Goal: Obtain resource: Download file/media

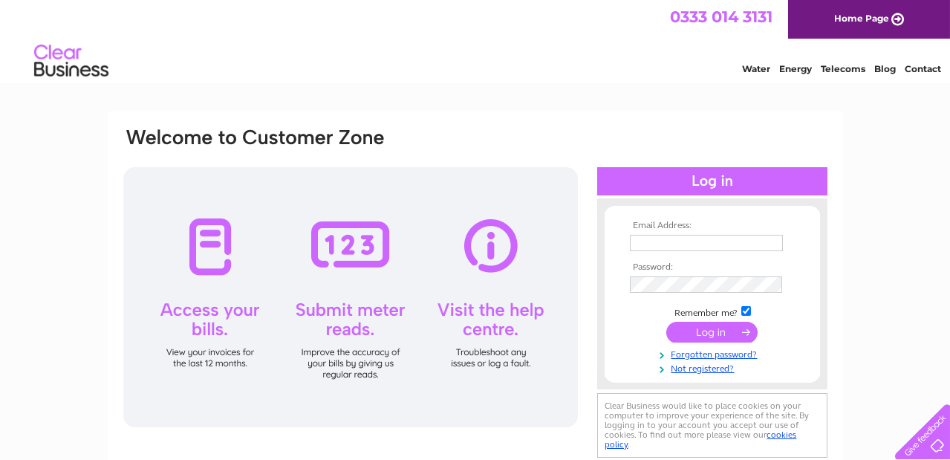
type input "accounts@agrl.co.uk"
click at [690, 333] on input "submit" at bounding box center [711, 332] width 91 height 21
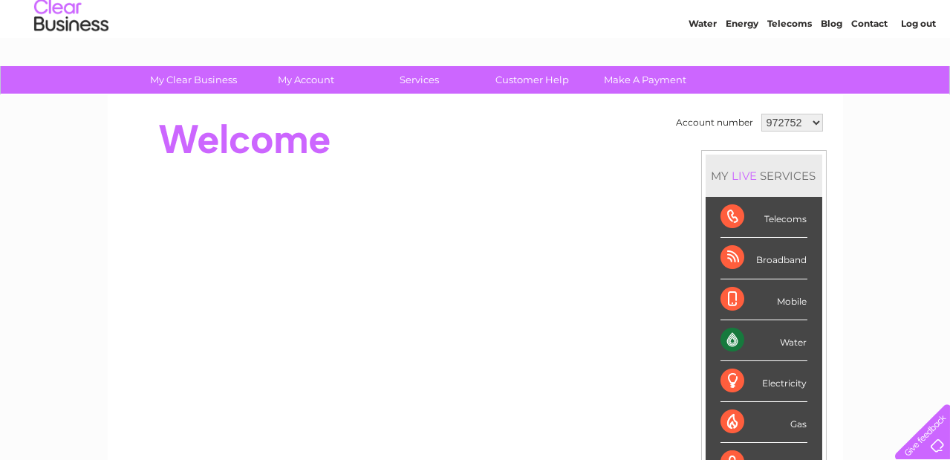
scroll to position [71, 0]
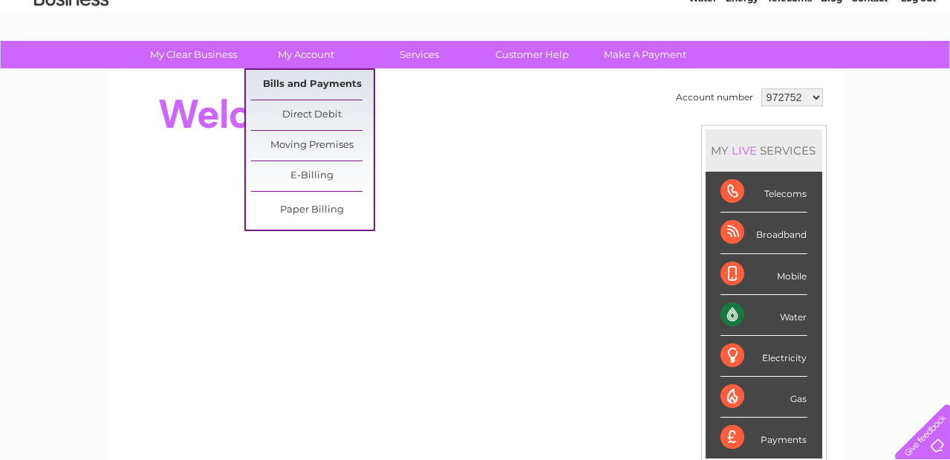
click at [302, 83] on link "Bills and Payments" at bounding box center [312, 85] width 123 height 30
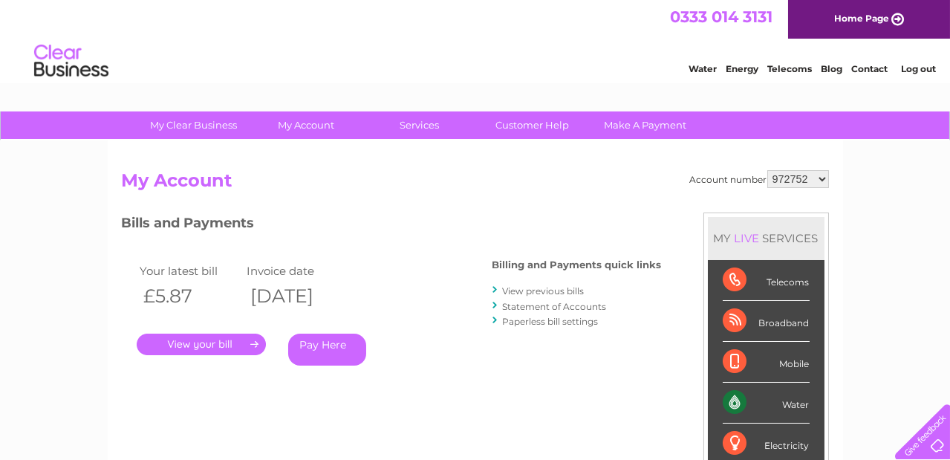
click at [243, 343] on link "." at bounding box center [201, 345] width 129 height 22
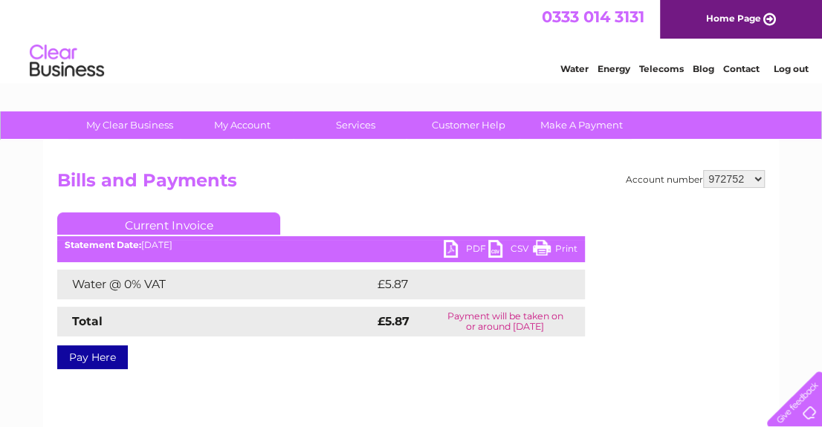
click at [456, 248] on link "PDF" at bounding box center [466, 251] width 45 height 22
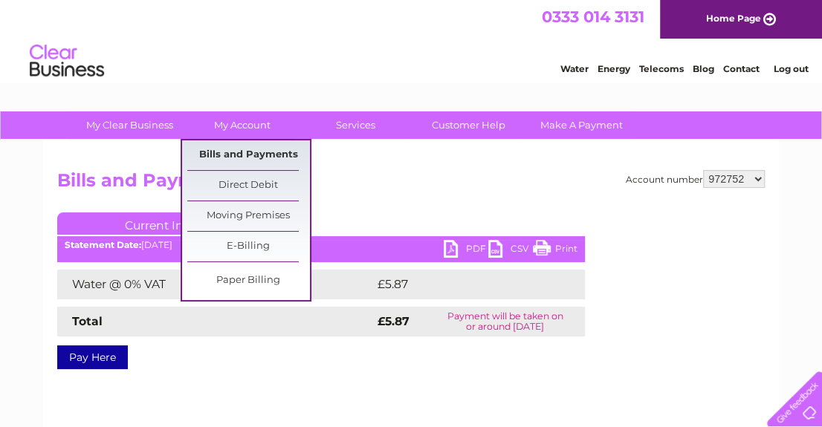
click at [248, 152] on link "Bills and Payments" at bounding box center [248, 155] width 123 height 30
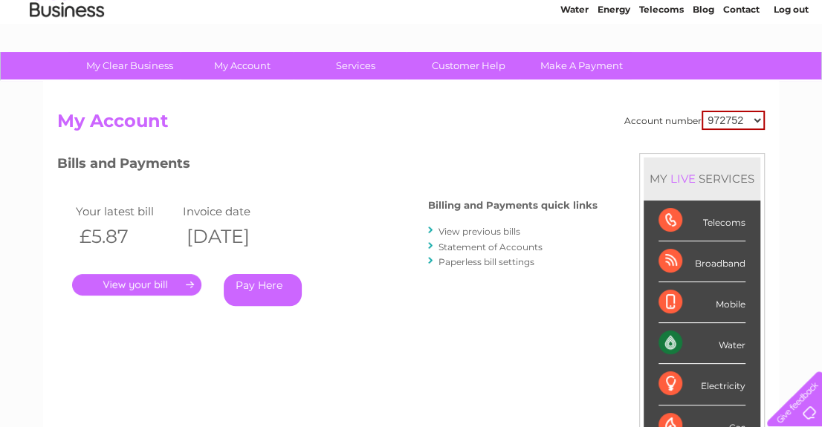
scroll to position [141, 0]
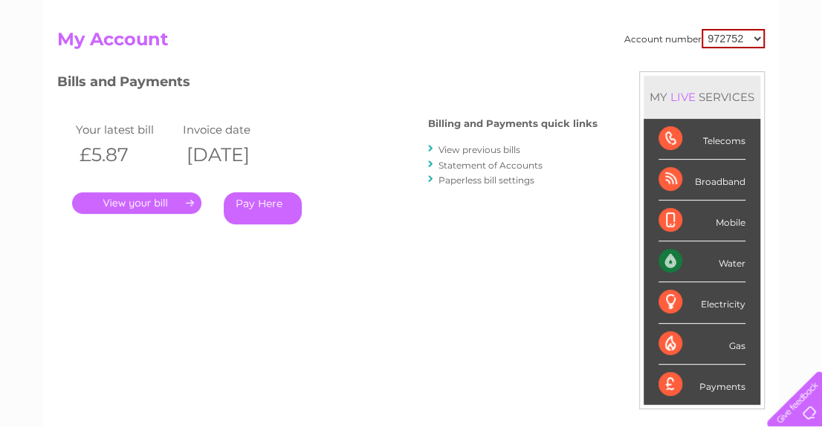
click at [460, 147] on link "View previous bills" at bounding box center [479, 149] width 82 height 11
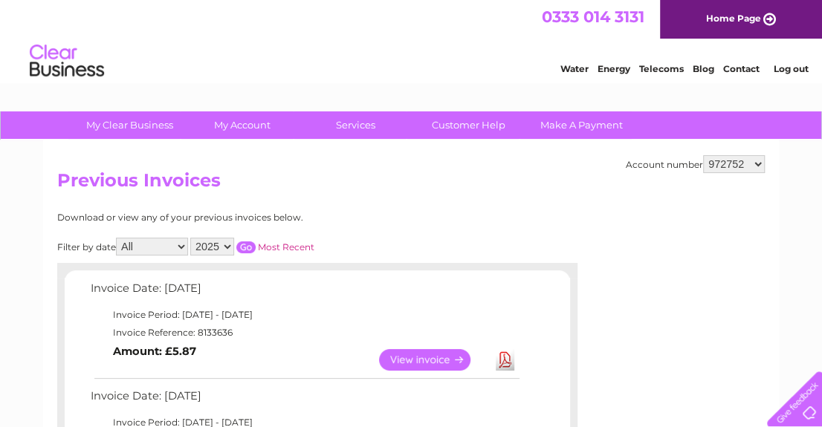
click at [750, 170] on select "972752 1025799" at bounding box center [734, 164] width 62 height 18
select select "1025799"
click at [704, 155] on select "972752 1025799" at bounding box center [734, 164] width 62 height 18
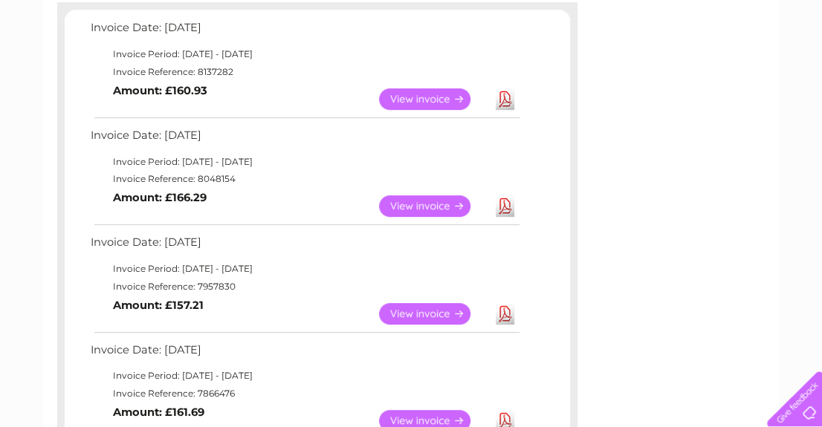
scroll to position [282, 0]
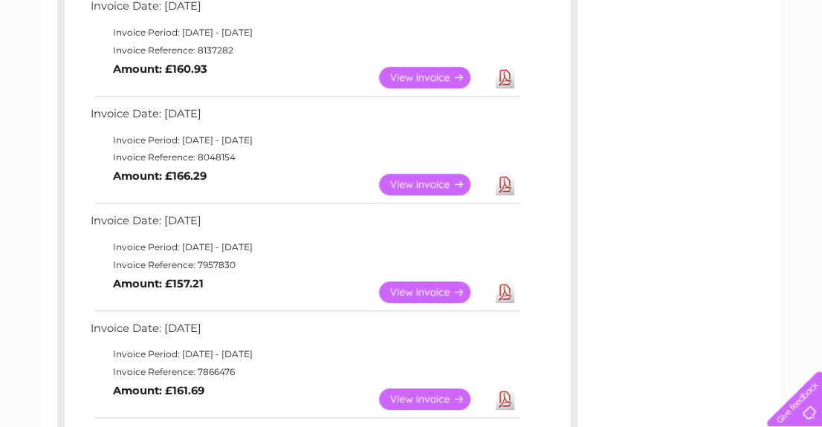
click at [504, 180] on link "Download" at bounding box center [505, 185] width 19 height 22
click at [504, 74] on link "Download" at bounding box center [505, 78] width 19 height 22
click at [377, 19] on td "Invoice Date: [DATE]" at bounding box center [304, 9] width 435 height 27
